Goal: Transaction & Acquisition: Purchase product/service

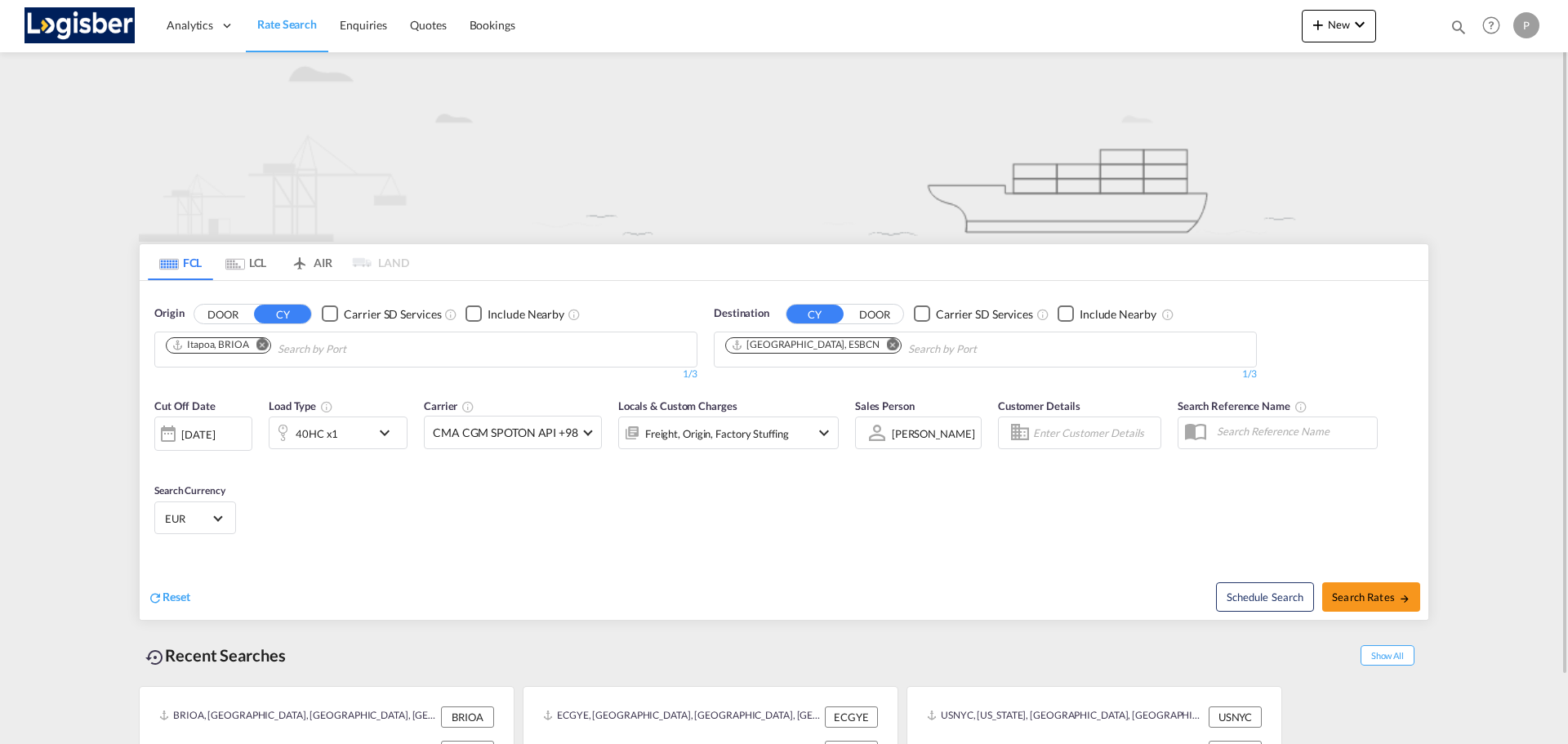
click at [267, 351] on button "Remove" at bounding box center [258, 346] width 24 height 16
click at [747, 346] on md-icon "Remove" at bounding box center [894, 344] width 13 height 13
click at [185, 354] on body "Analytics Dashboard Rate Search Enquiries Quotes Bookings" at bounding box center [784, 372] width 1568 height 744
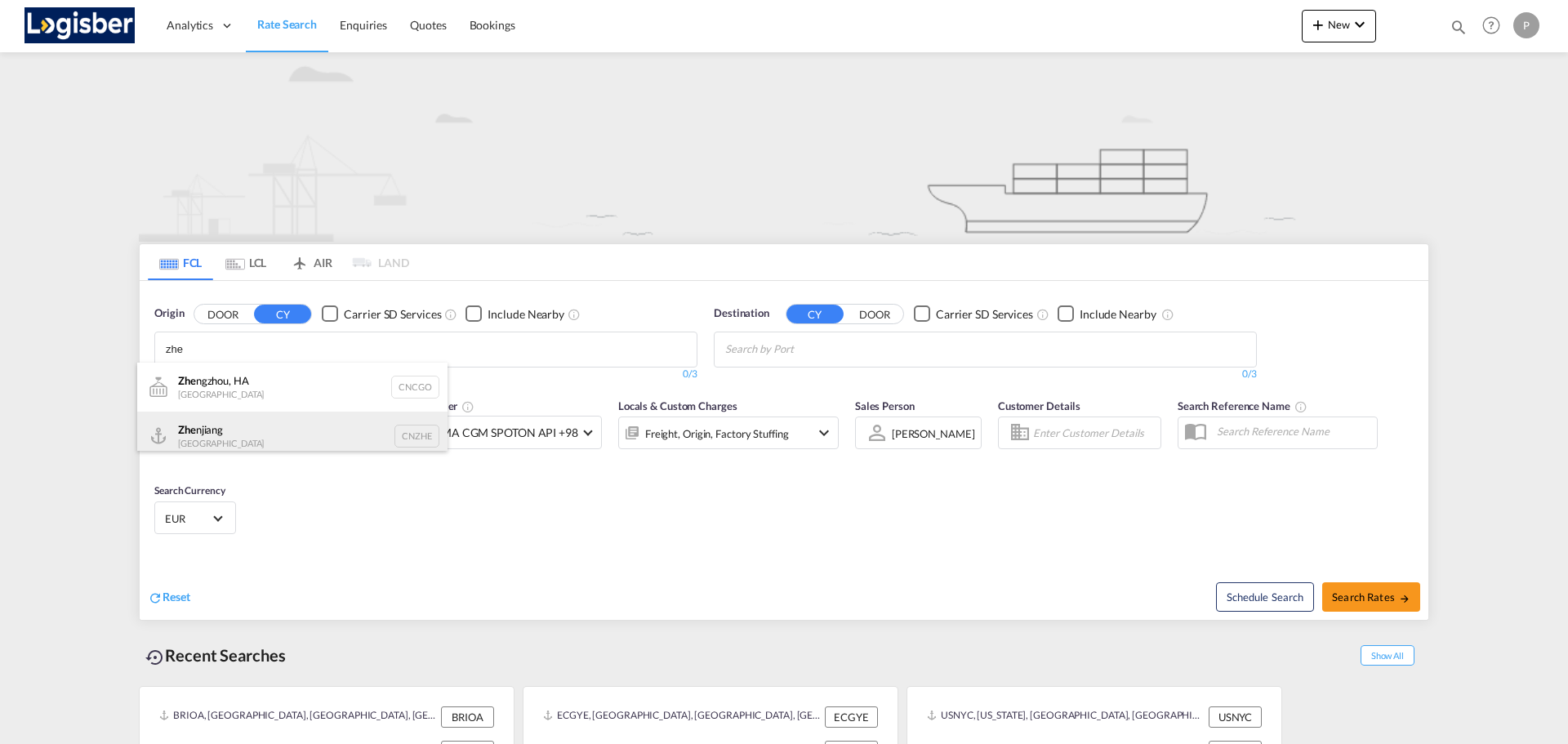
type input "zhe"
click at [225, 365] on div "Zhe njiang China CNZHE" at bounding box center [292, 435] width 310 height 49
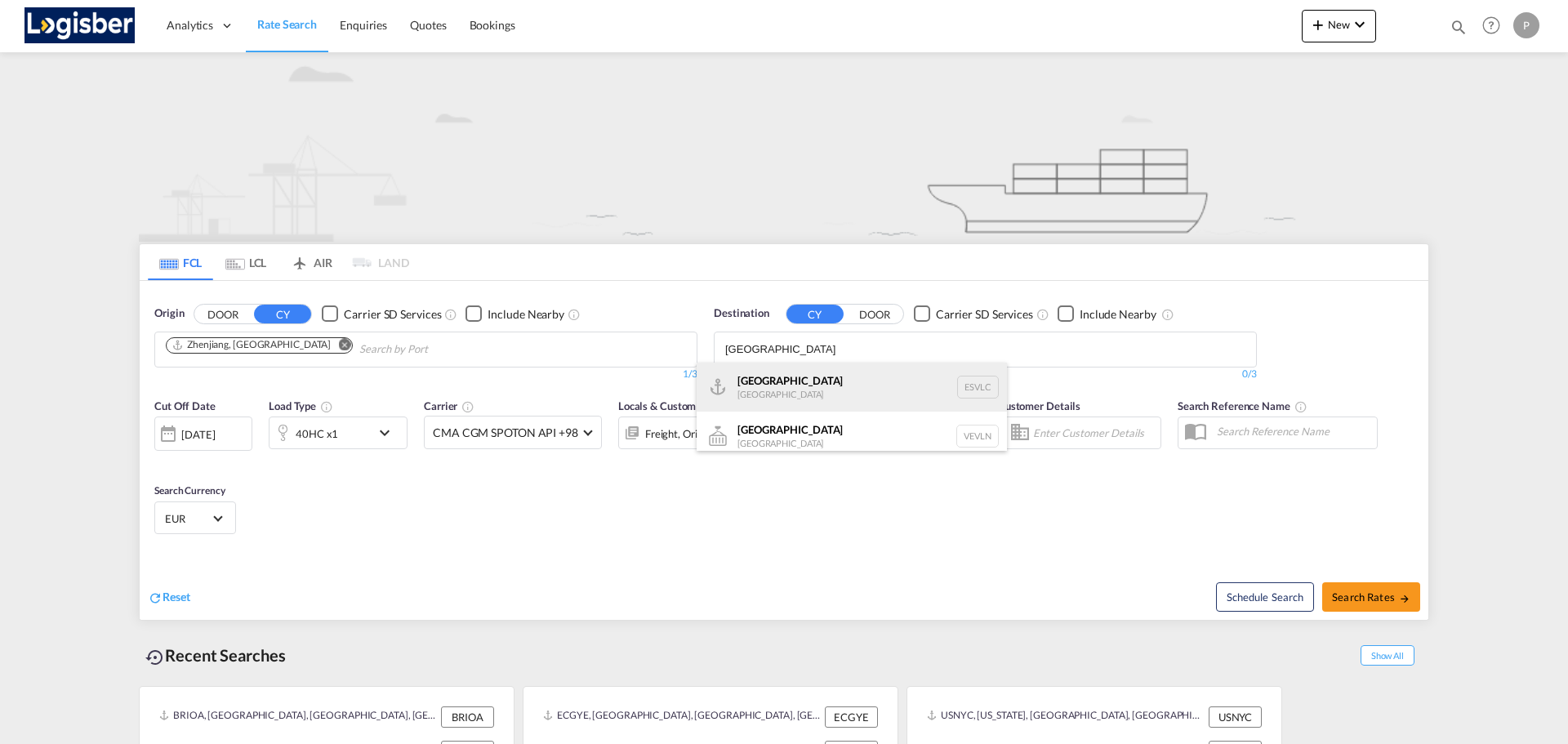
type input "[GEOGRAPHIC_DATA]"
click at [747, 365] on div "[GEOGRAPHIC_DATA] [GEOGRAPHIC_DATA] ESVLC" at bounding box center [852, 386] width 310 height 49
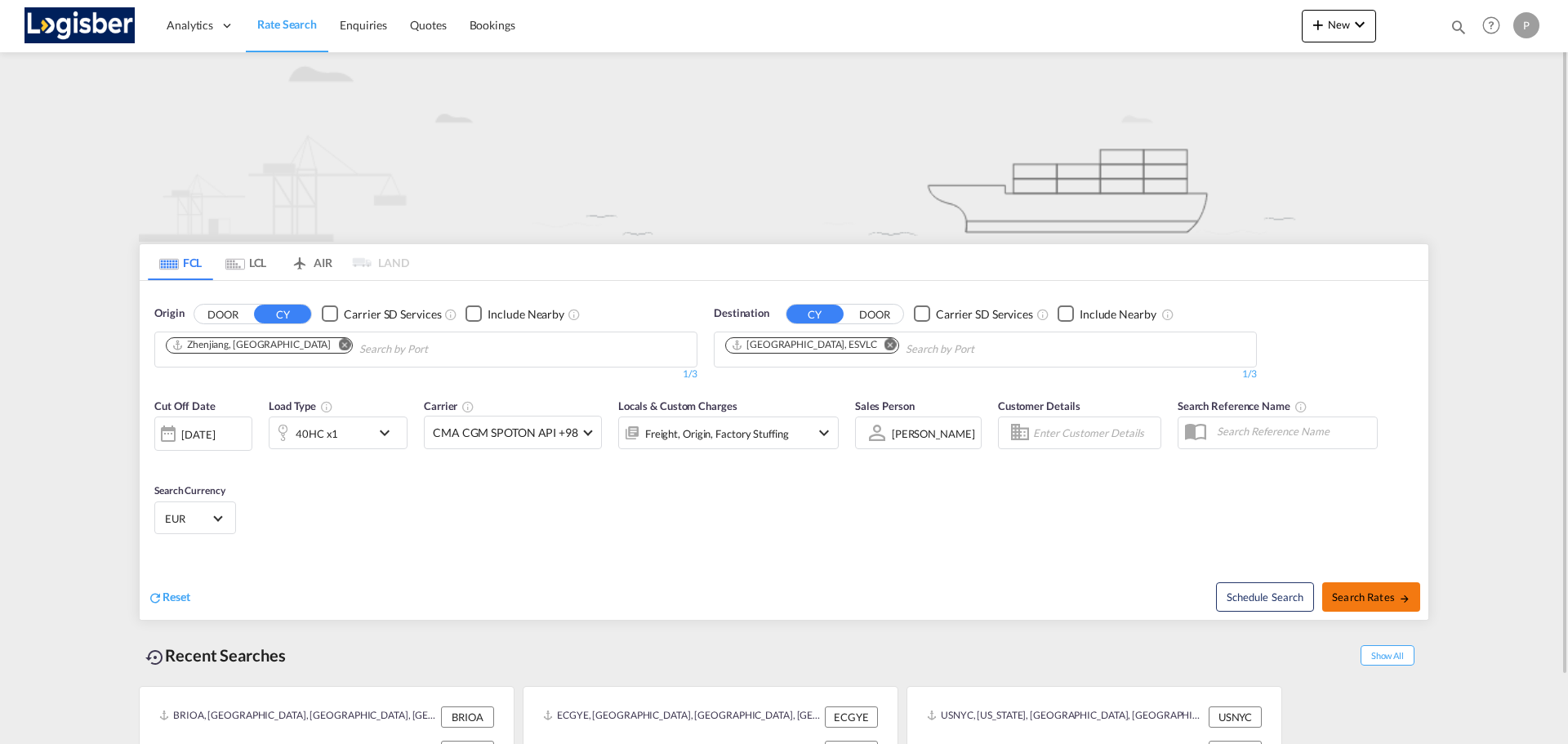
click at [747, 365] on button "Search Rates" at bounding box center [1371, 596] width 98 height 30
type input "CNZHE to ESVLC / [DATE]"
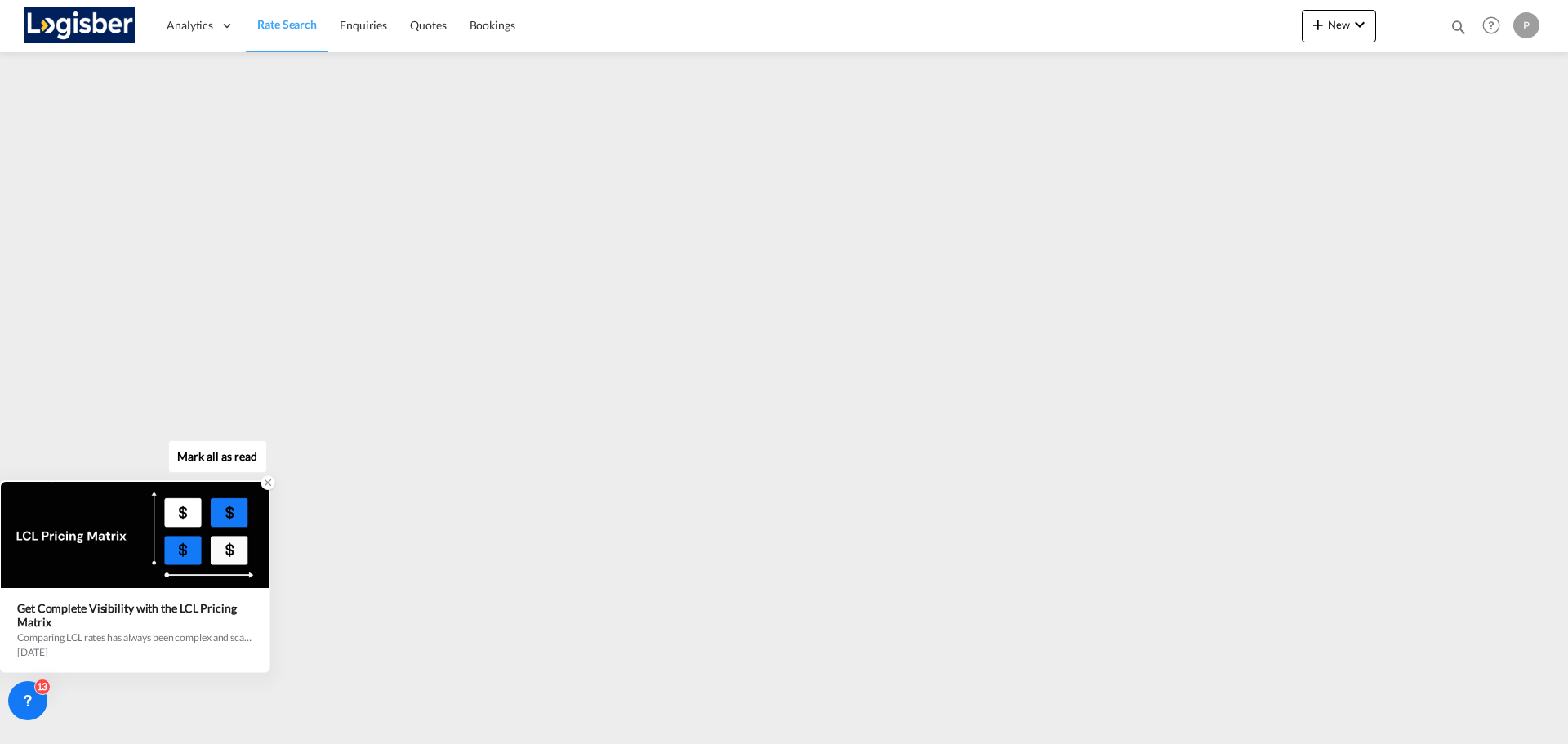
click at [266, 365] on icon at bounding box center [267, 482] width 12 height 12
